Goal: Book appointment/travel/reservation

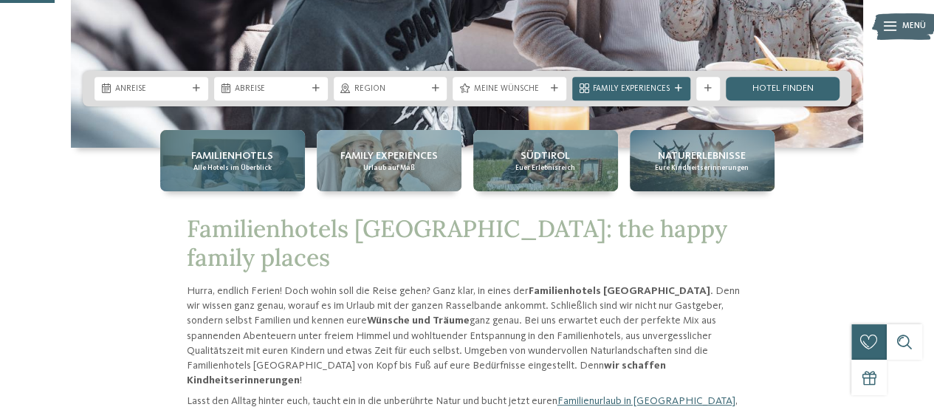
click at [241, 153] on span "Familienhotels" at bounding box center [232, 155] width 82 height 15
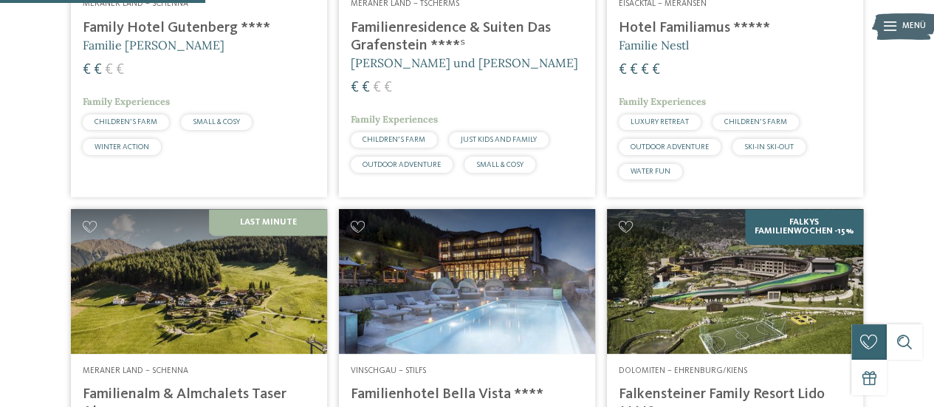
scroll to position [984, 0]
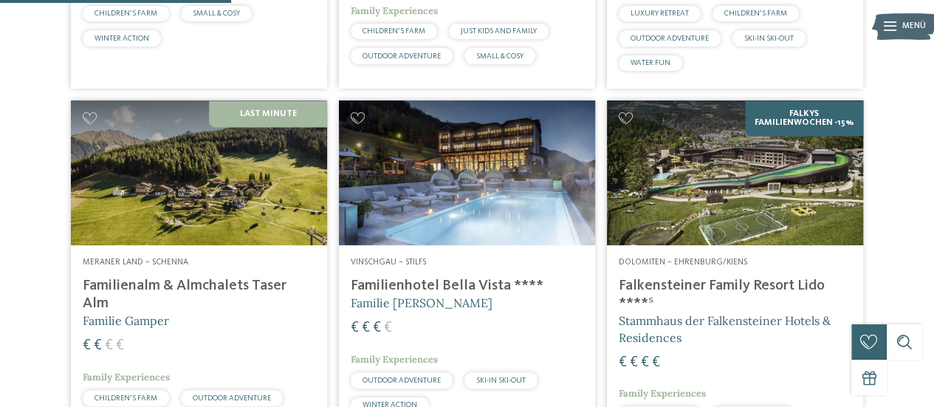
click at [699, 186] on img at bounding box center [735, 172] width 256 height 144
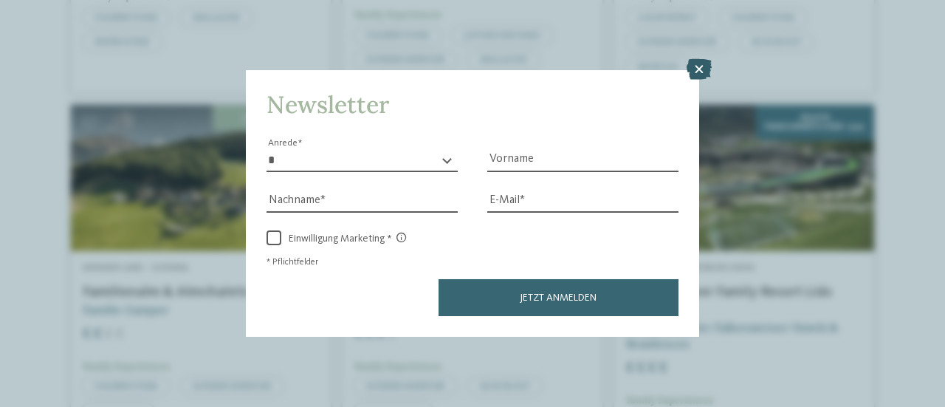
click at [692, 73] on icon at bounding box center [698, 69] width 25 height 21
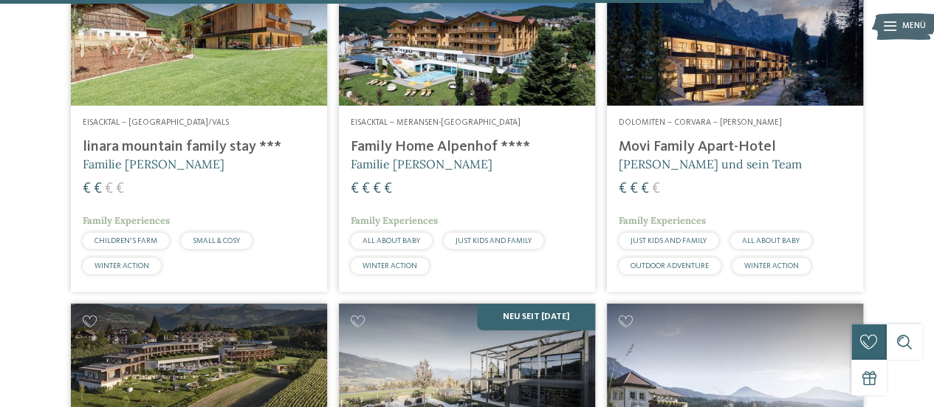
scroll to position [3001, 0]
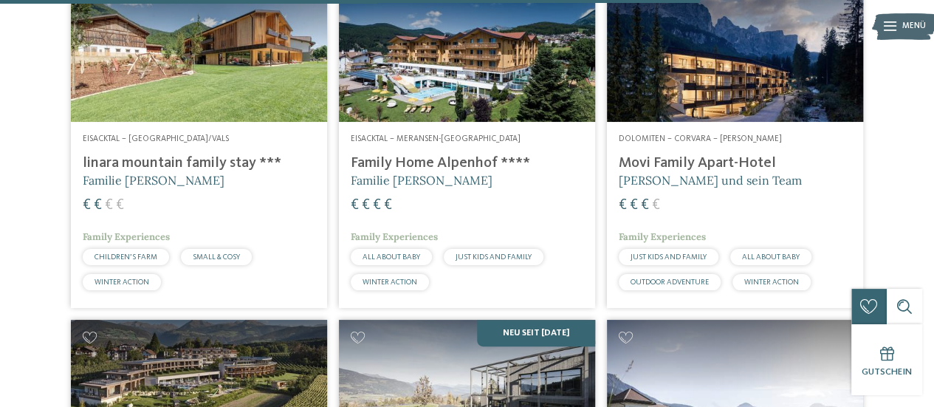
click at [679, 107] on img at bounding box center [735, 50] width 256 height 144
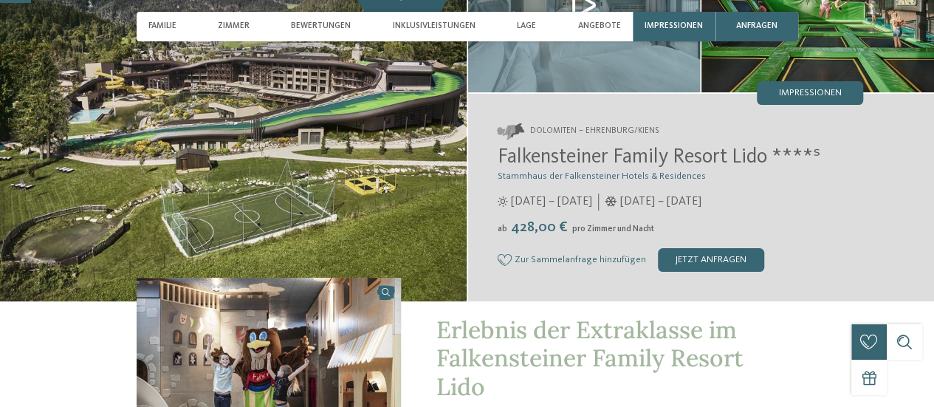
scroll to position [148, 0]
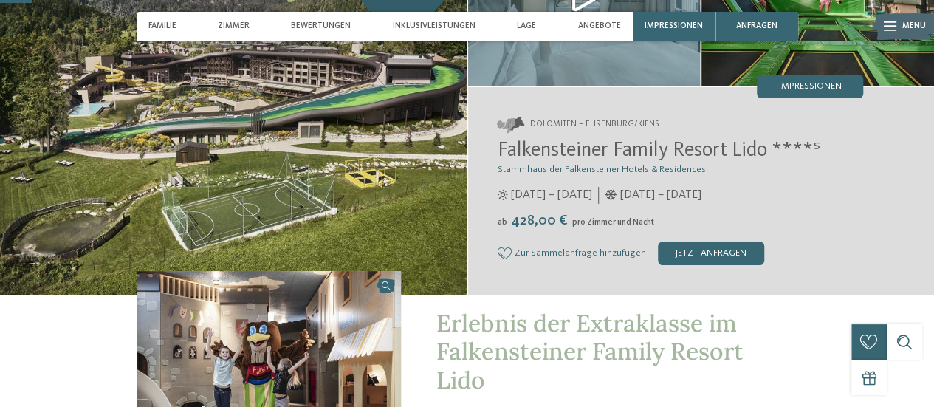
click at [378, 143] on img at bounding box center [233, 102] width 467 height 383
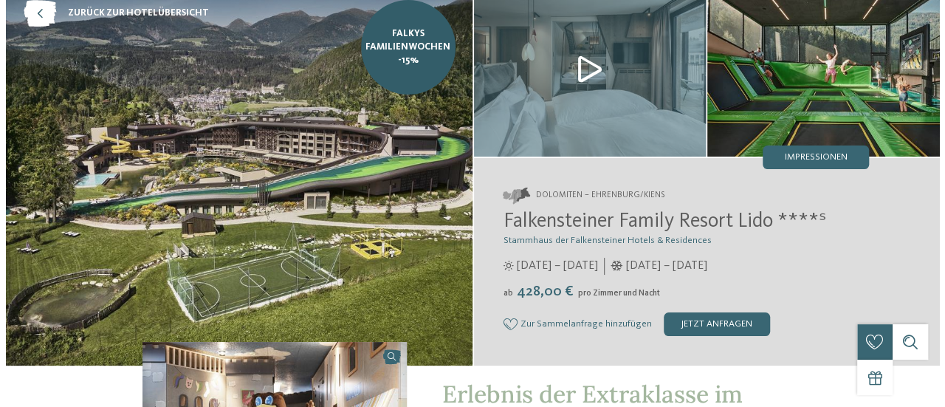
scroll to position [0, 0]
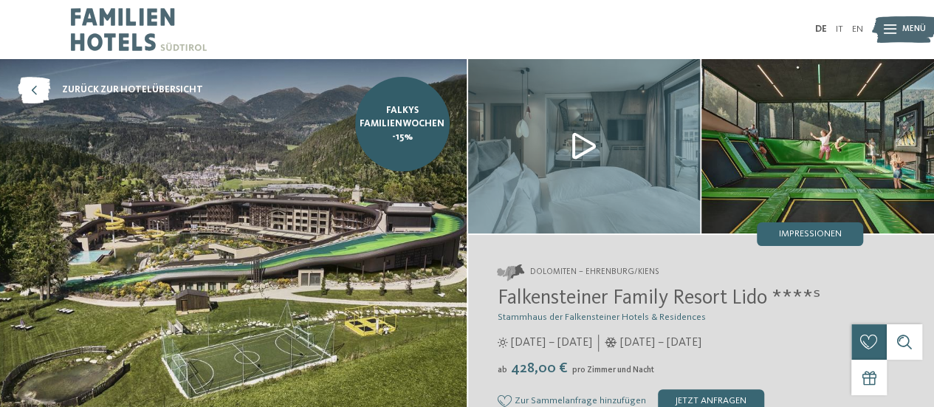
click at [796, 233] on span "Impressionen" at bounding box center [810, 235] width 63 height 10
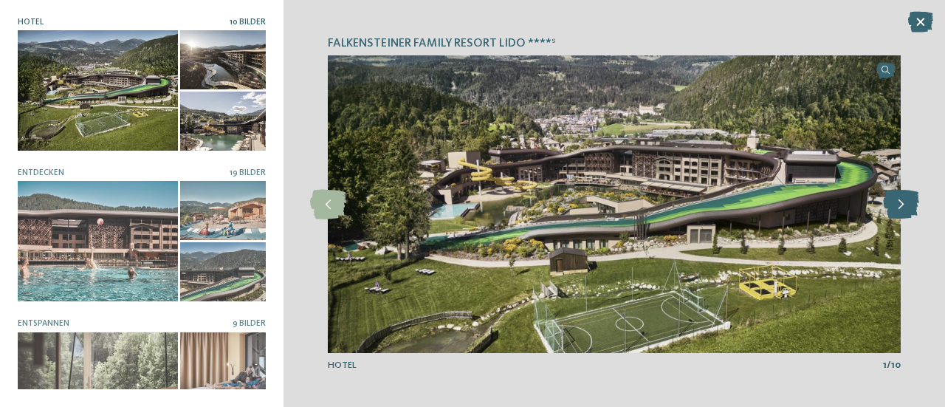
click at [904, 215] on icon at bounding box center [901, 205] width 36 height 30
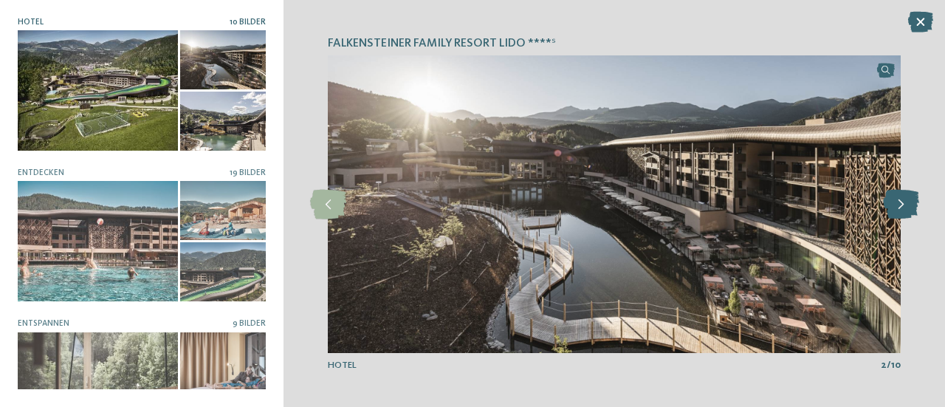
click at [904, 215] on icon at bounding box center [901, 205] width 36 height 30
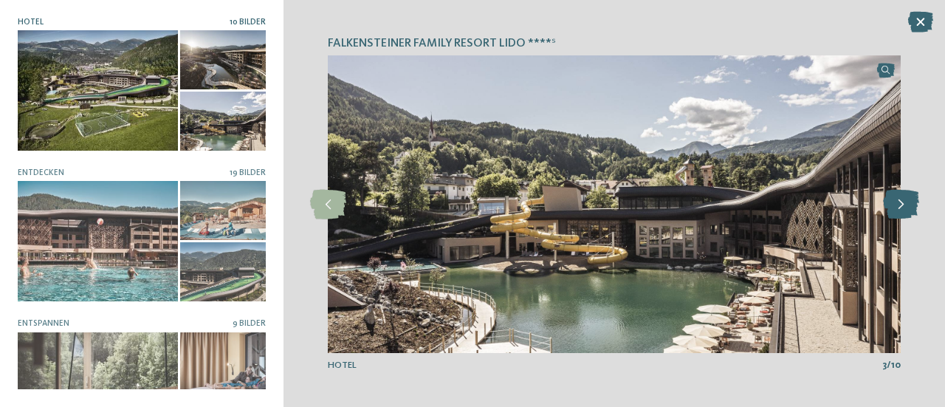
click at [904, 215] on icon at bounding box center [901, 205] width 36 height 30
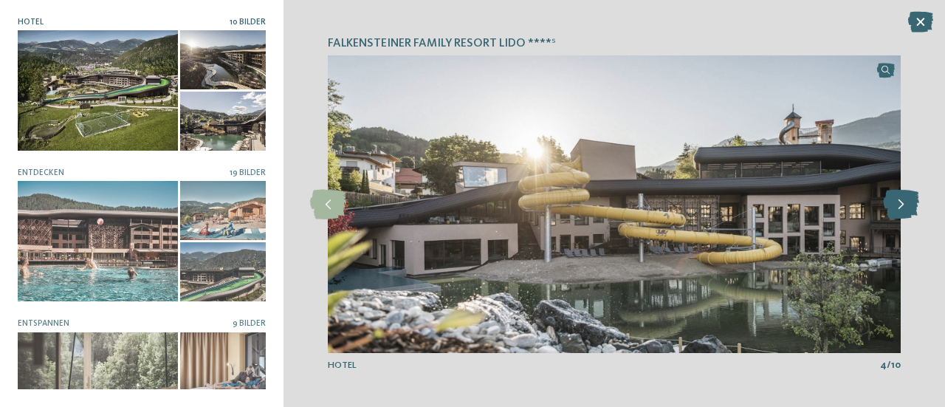
click at [904, 215] on icon at bounding box center [901, 205] width 36 height 30
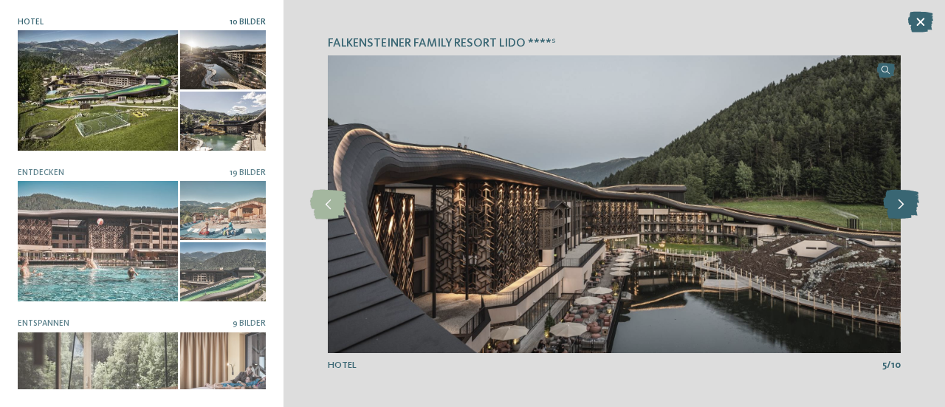
click at [904, 214] on icon at bounding box center [901, 205] width 36 height 30
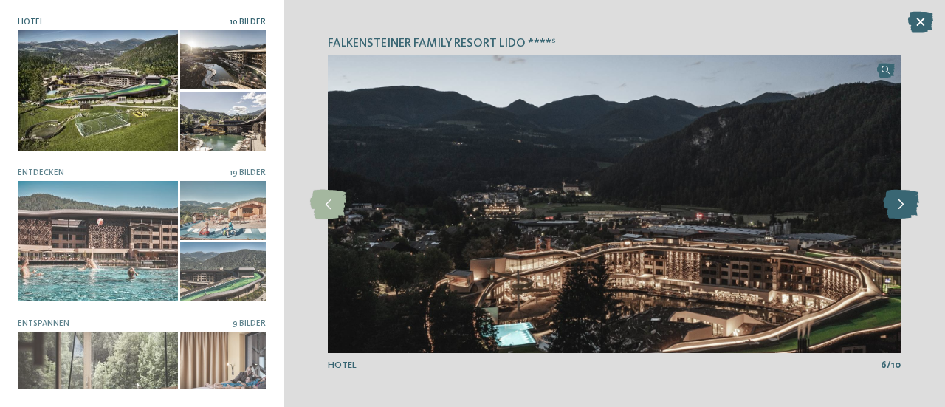
click at [904, 214] on icon at bounding box center [901, 205] width 36 height 30
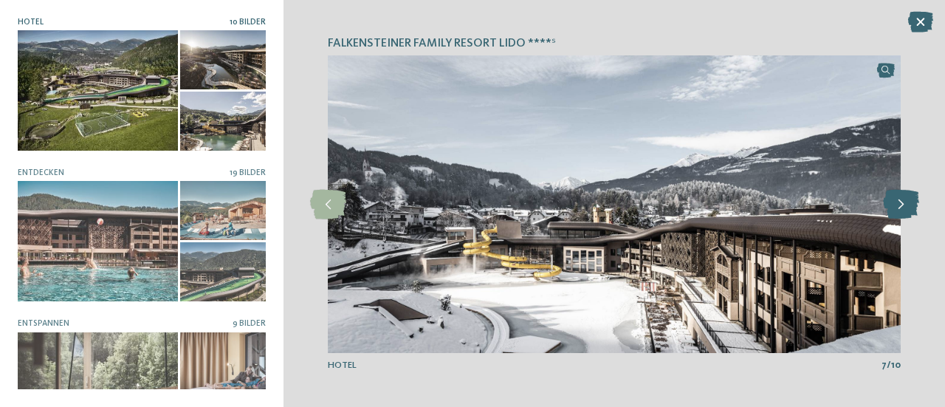
click at [904, 214] on icon at bounding box center [901, 205] width 36 height 30
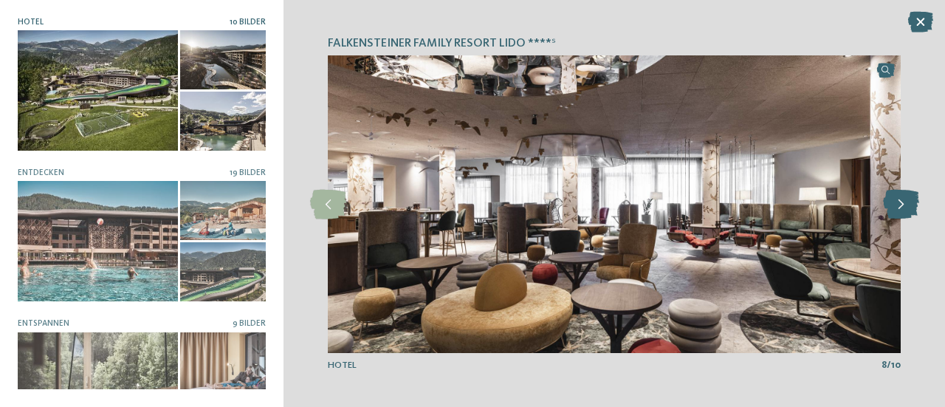
click at [904, 214] on icon at bounding box center [901, 205] width 36 height 30
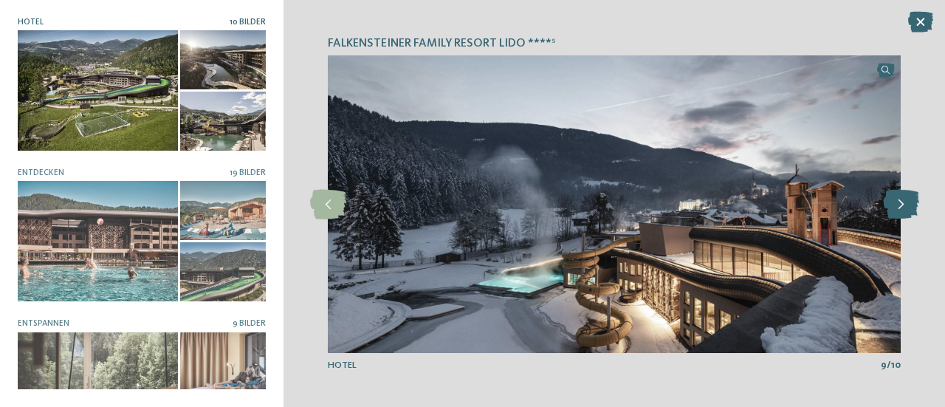
click at [904, 214] on icon at bounding box center [901, 205] width 36 height 30
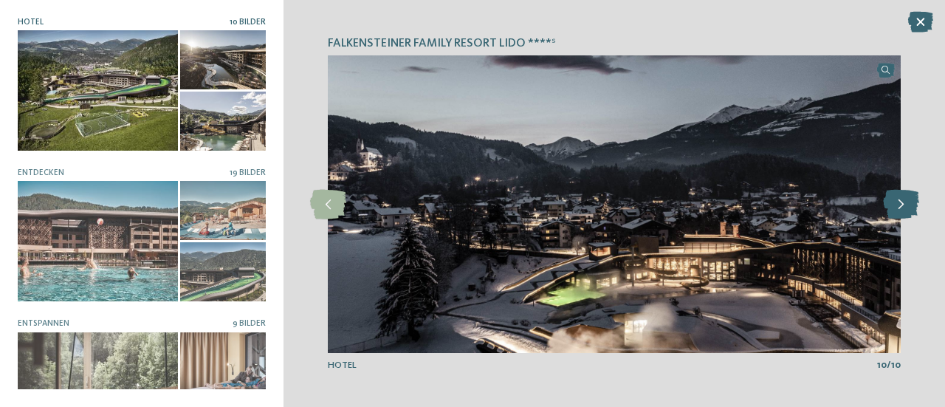
click at [904, 214] on icon at bounding box center [901, 205] width 36 height 30
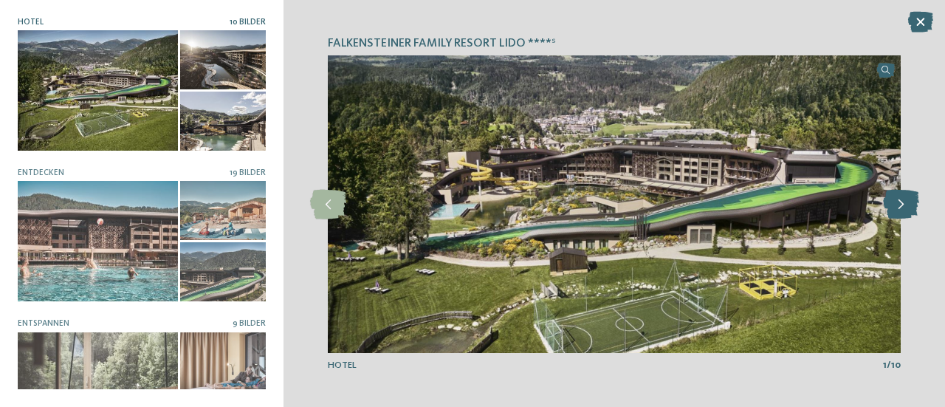
click at [904, 214] on icon at bounding box center [901, 205] width 36 height 30
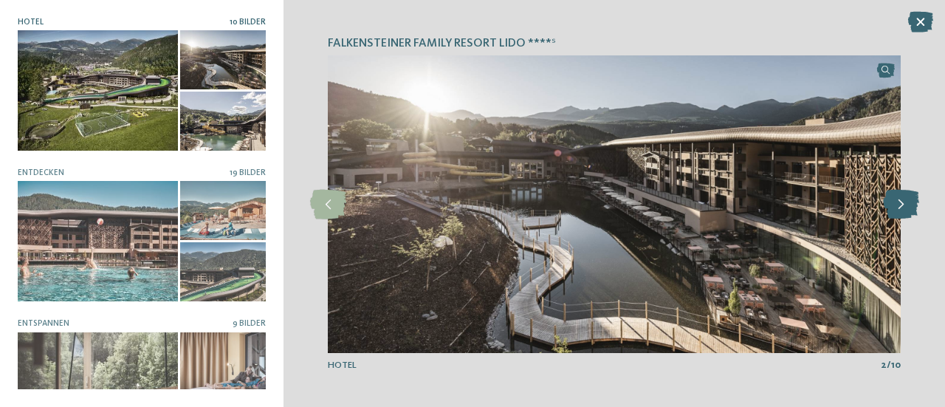
click at [904, 214] on icon at bounding box center [901, 205] width 36 height 30
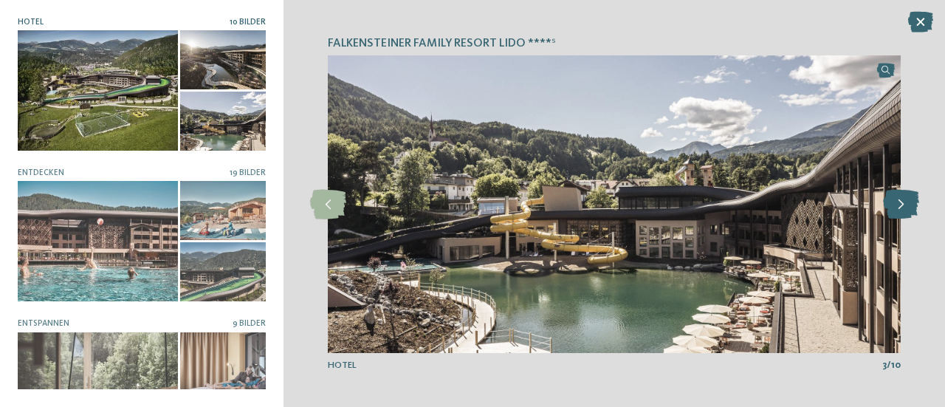
click at [904, 214] on icon at bounding box center [901, 205] width 36 height 30
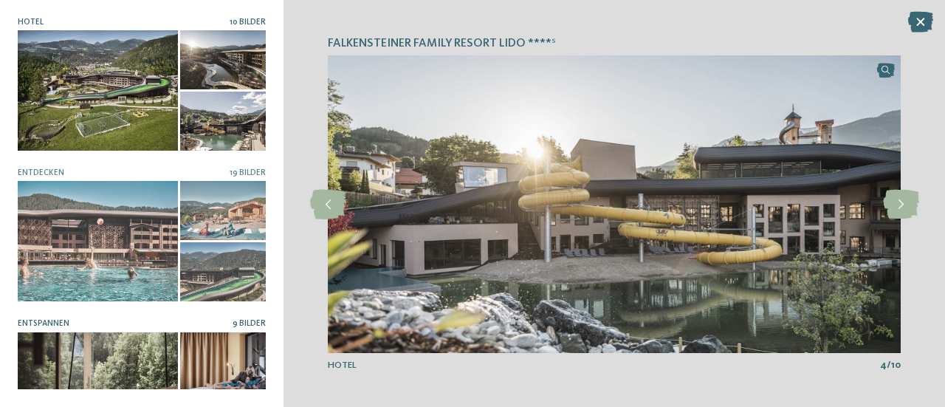
click at [78, 340] on div at bounding box center [98, 392] width 160 height 120
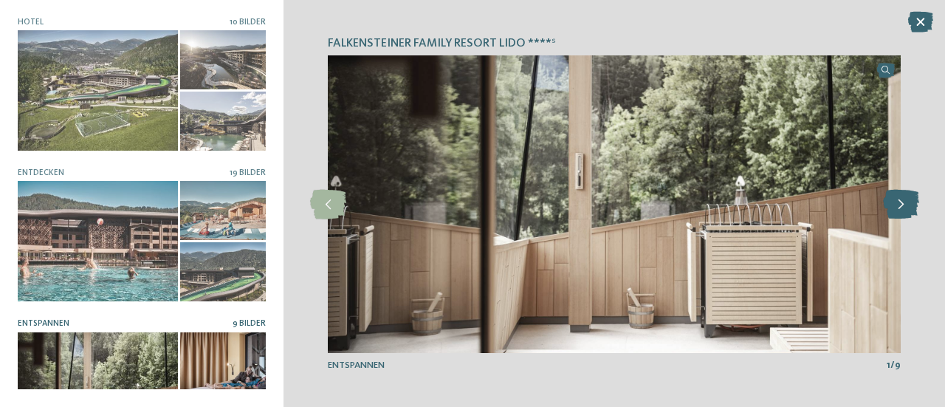
click at [898, 218] on icon at bounding box center [901, 205] width 36 height 30
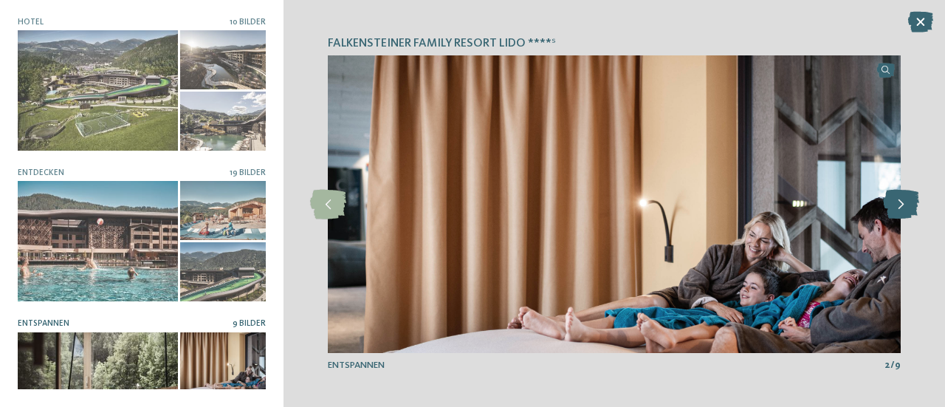
click at [898, 218] on icon at bounding box center [901, 205] width 36 height 30
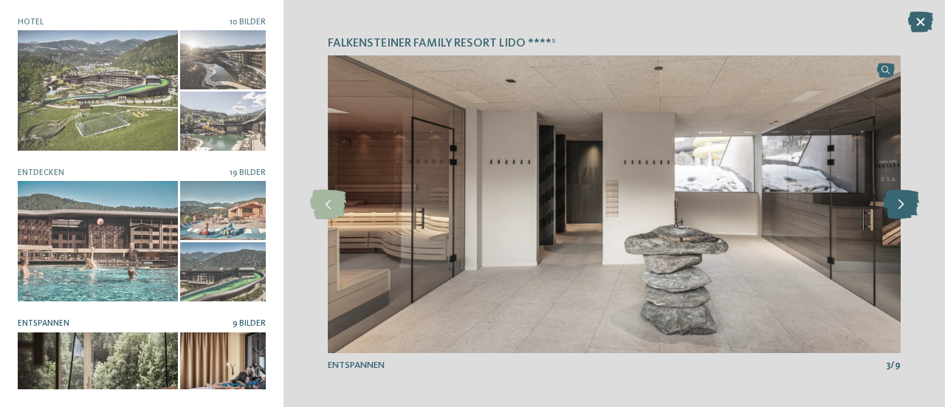
click at [898, 218] on icon at bounding box center [901, 205] width 36 height 30
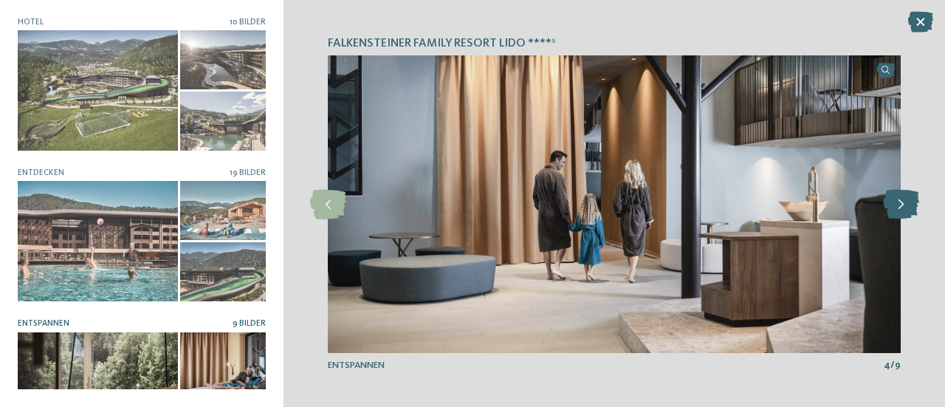
click at [898, 218] on icon at bounding box center [901, 205] width 36 height 30
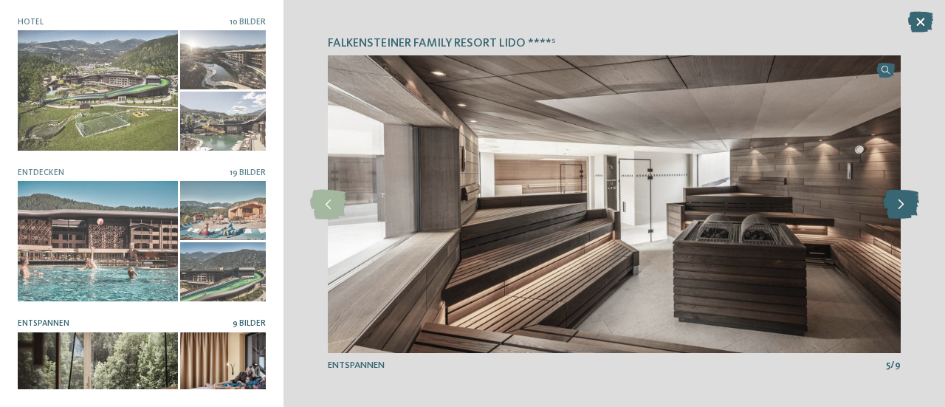
click at [898, 218] on icon at bounding box center [901, 205] width 36 height 30
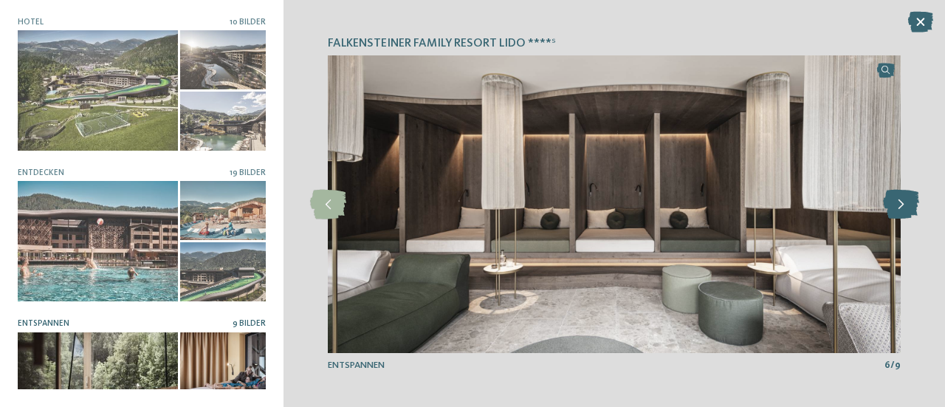
click at [898, 218] on icon at bounding box center [901, 205] width 36 height 30
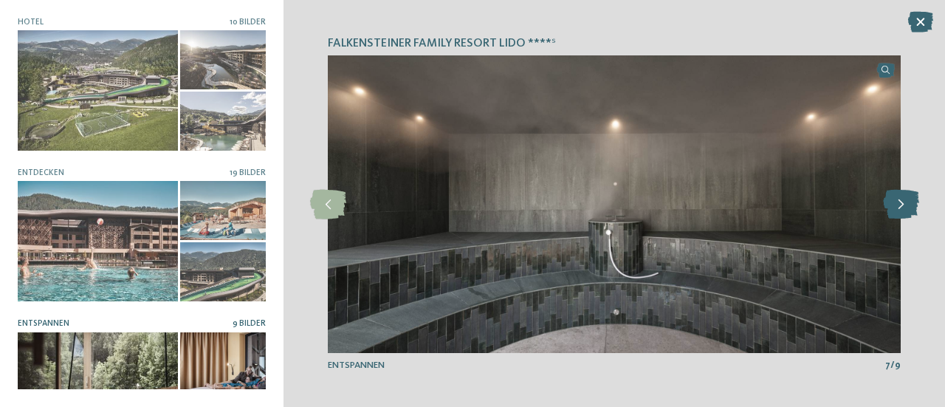
click at [898, 218] on icon at bounding box center [901, 205] width 36 height 30
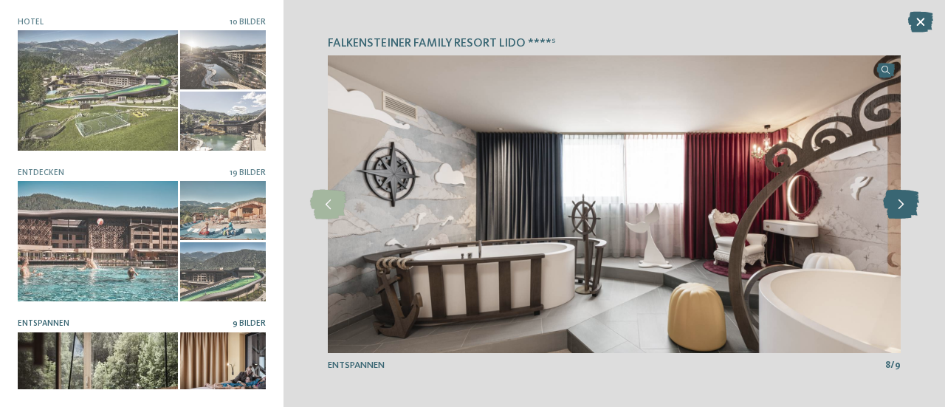
click at [898, 218] on icon at bounding box center [901, 205] width 36 height 30
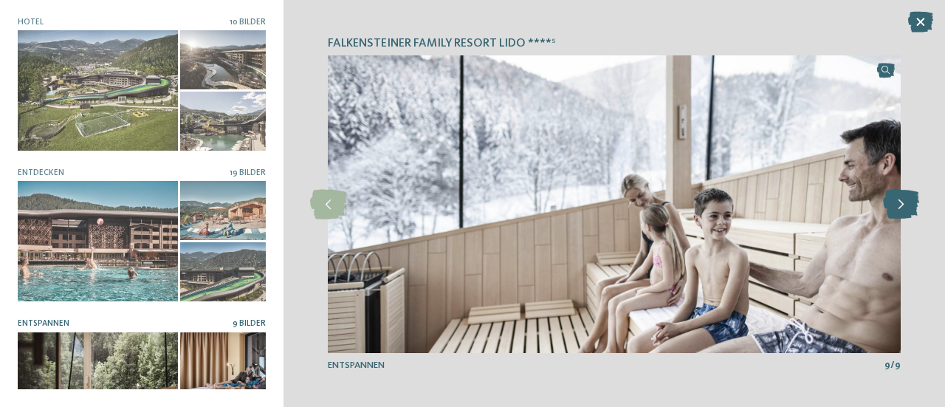
click at [898, 218] on icon at bounding box center [901, 205] width 36 height 30
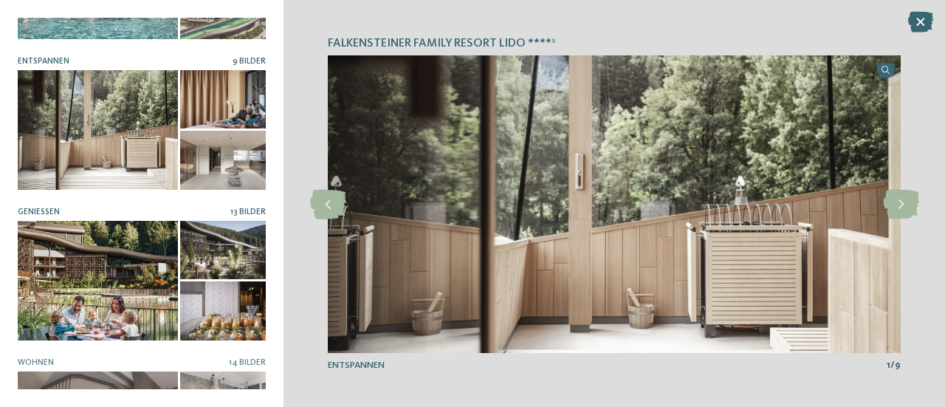
scroll to position [295, 0]
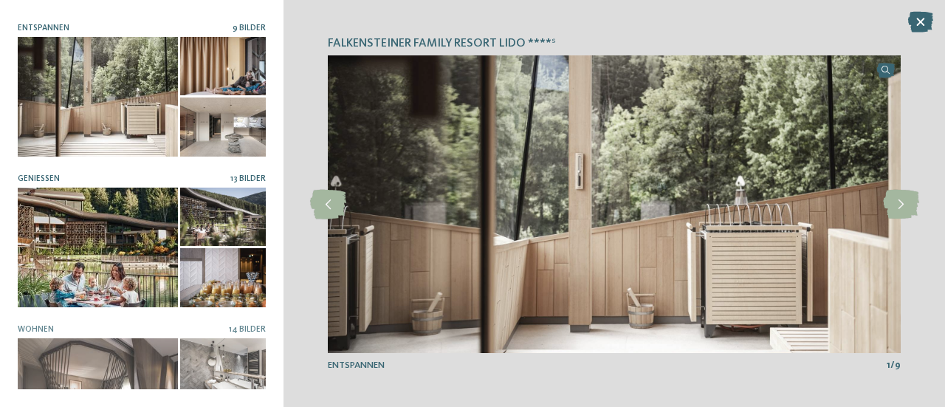
click at [88, 227] on div at bounding box center [98, 247] width 160 height 120
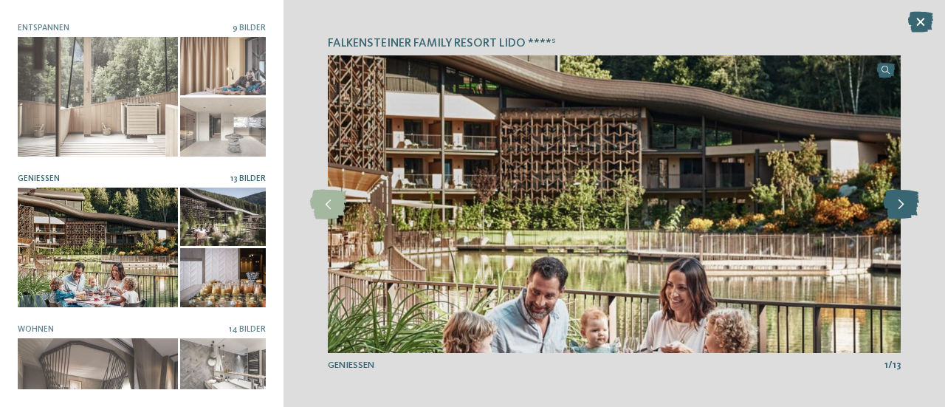
click at [885, 218] on icon at bounding box center [901, 205] width 36 height 30
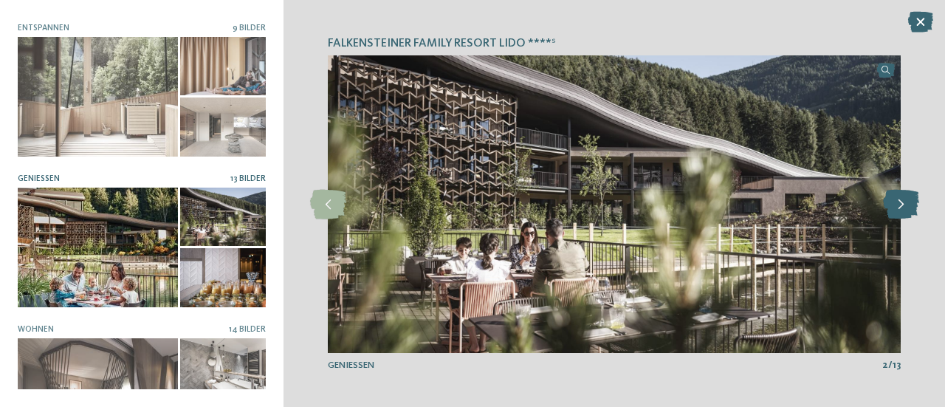
click at [885, 218] on icon at bounding box center [901, 205] width 36 height 30
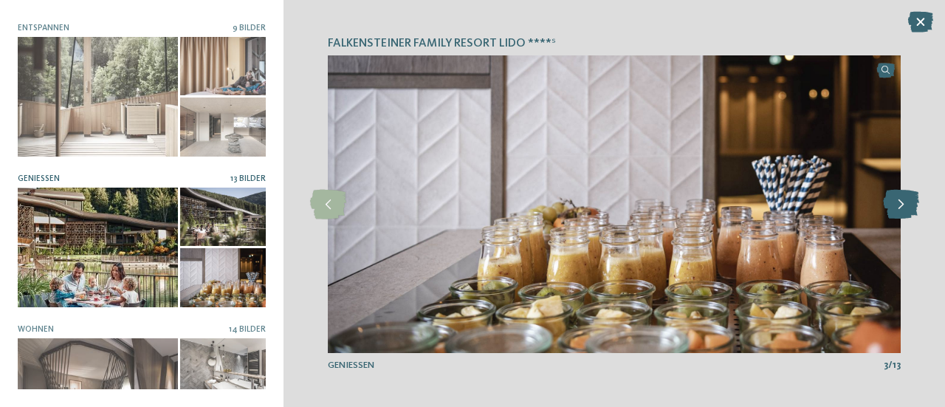
click at [885, 218] on icon at bounding box center [901, 205] width 36 height 30
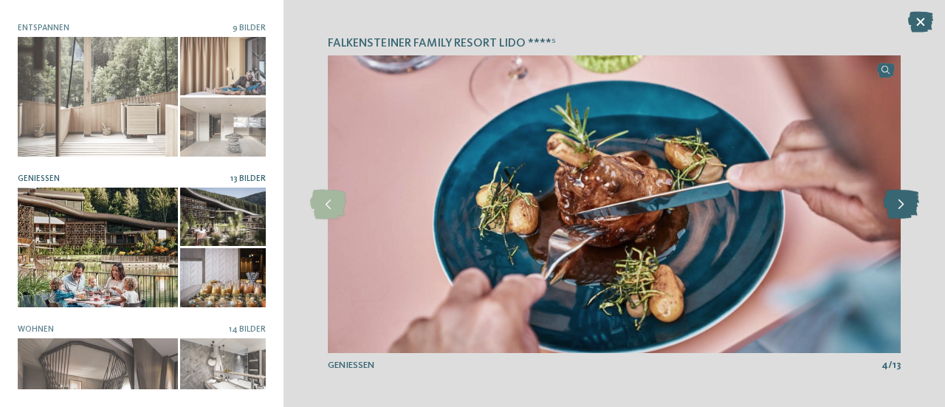
click at [904, 208] on icon at bounding box center [901, 205] width 36 height 30
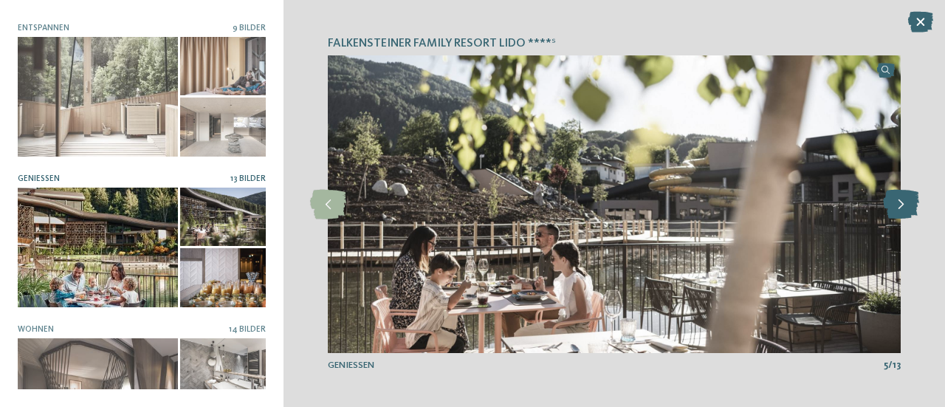
click at [904, 208] on icon at bounding box center [901, 205] width 36 height 30
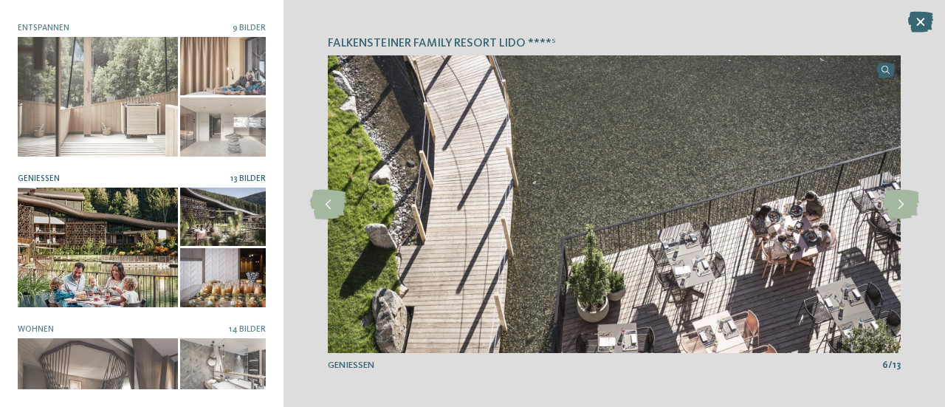
scroll to position [345, 0]
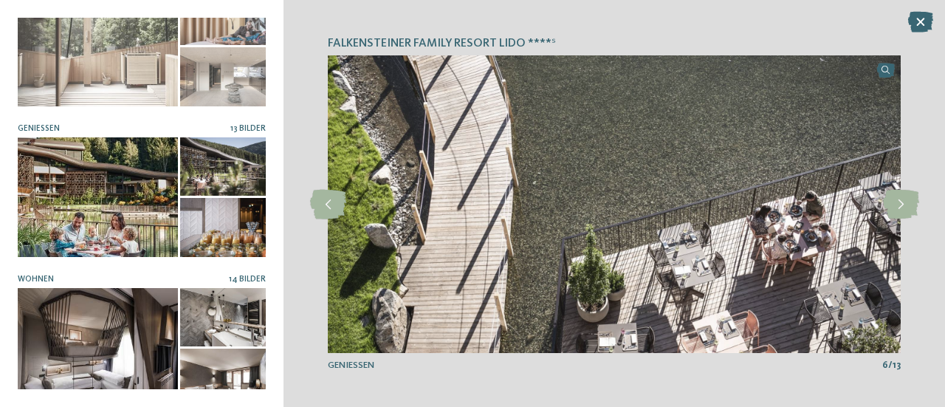
click at [138, 290] on div at bounding box center [98, 348] width 160 height 120
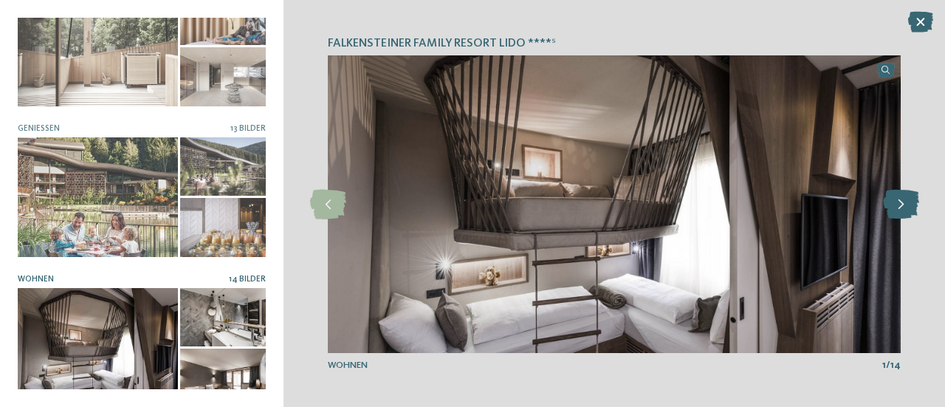
click at [899, 217] on icon at bounding box center [901, 205] width 36 height 30
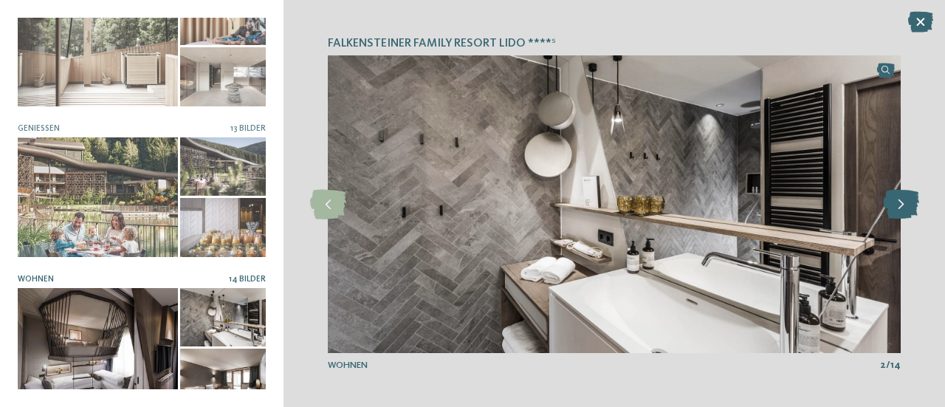
click at [899, 217] on icon at bounding box center [901, 205] width 36 height 30
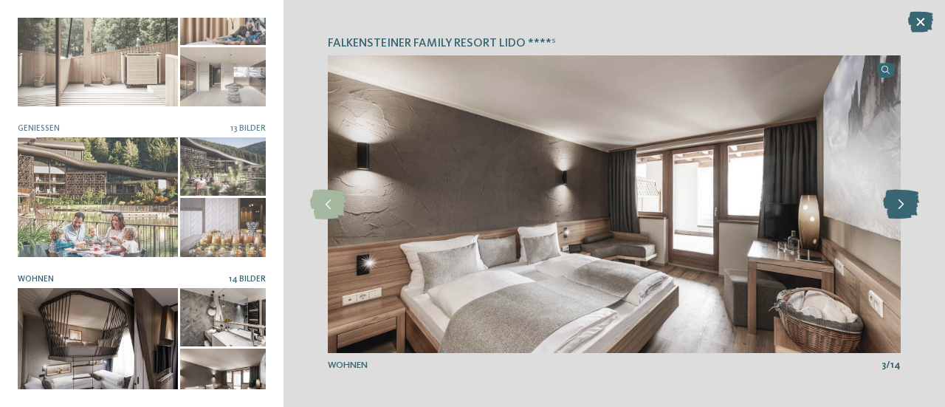
click at [899, 217] on icon at bounding box center [901, 205] width 36 height 30
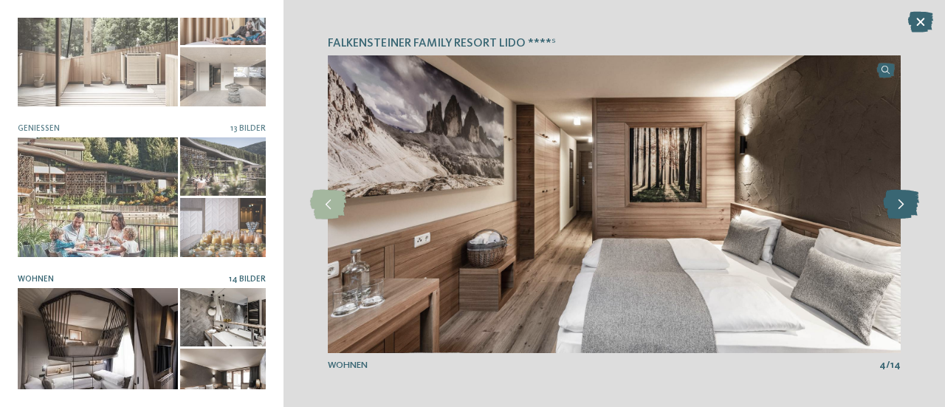
click at [899, 217] on icon at bounding box center [901, 205] width 36 height 30
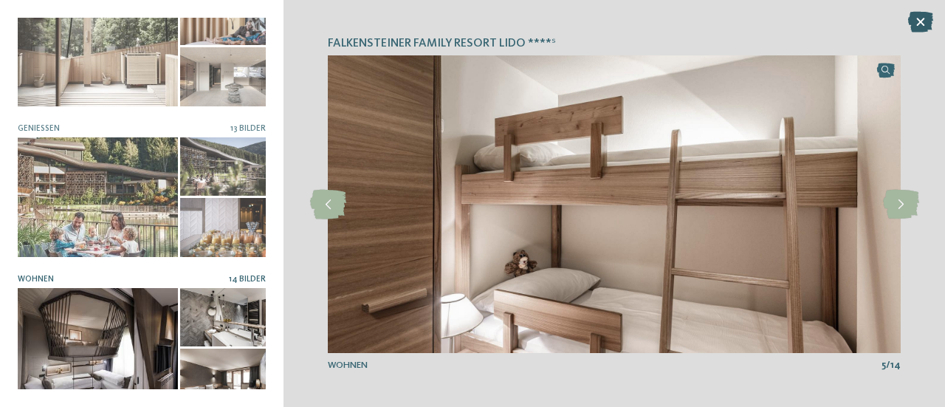
click at [927, 21] on icon at bounding box center [920, 22] width 25 height 21
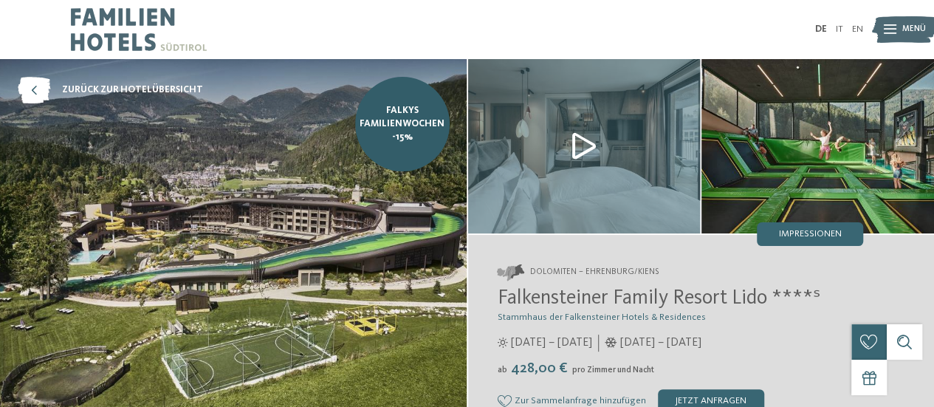
click at [908, 27] on span "Menü" at bounding box center [914, 30] width 24 height 12
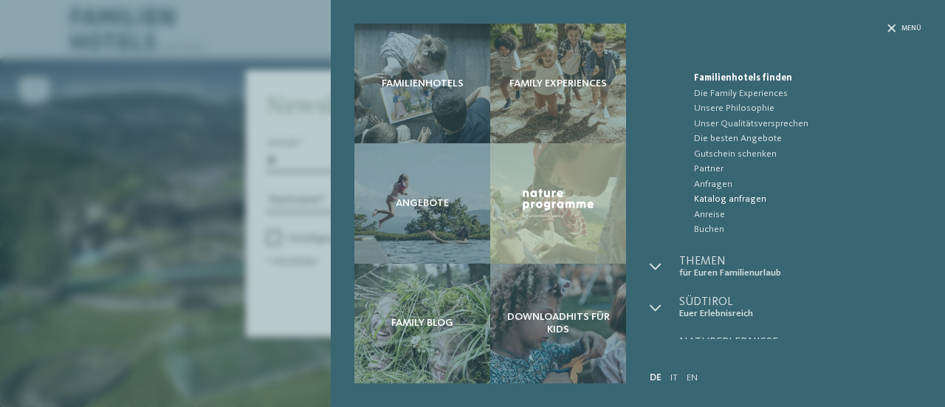
scroll to position [0, 0]
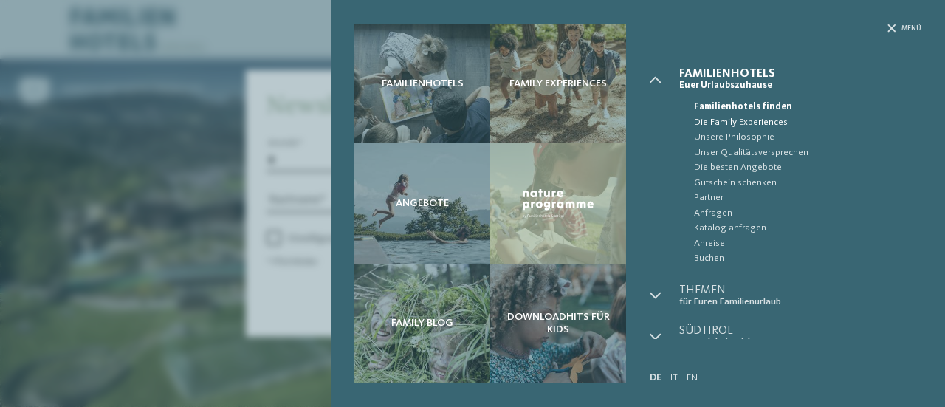
click at [759, 122] on span "Die Family Experiences" at bounding box center [807, 122] width 227 height 15
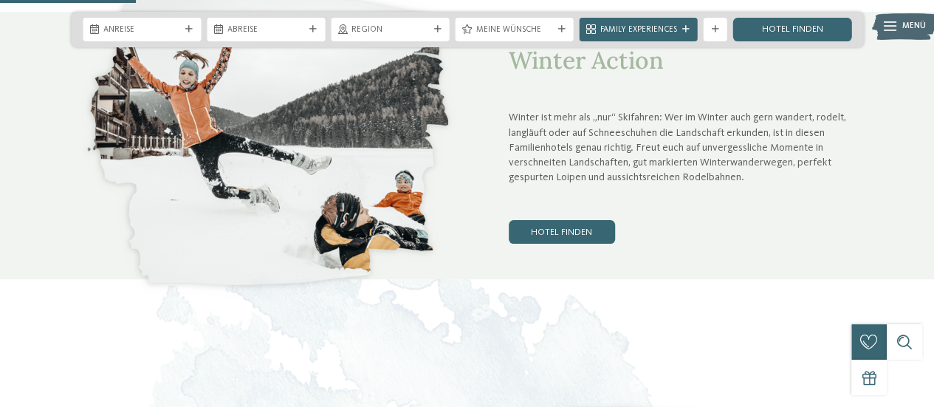
scroll to position [738, 0]
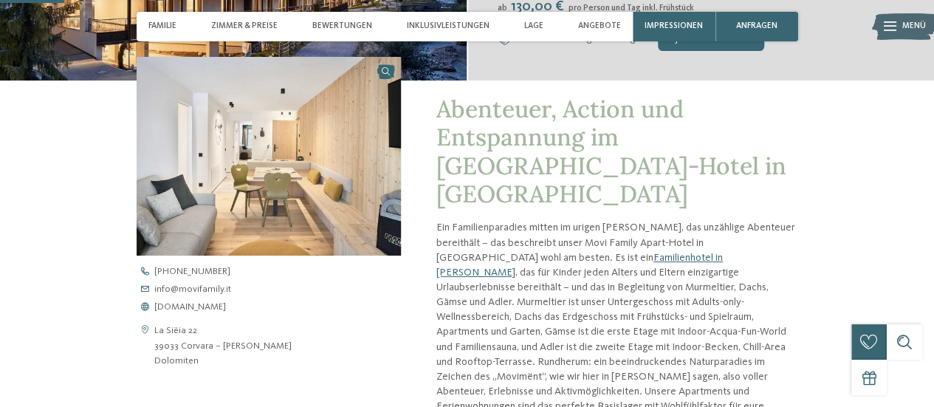
scroll to position [393, 0]
